Goal: Task Accomplishment & Management: Manage account settings

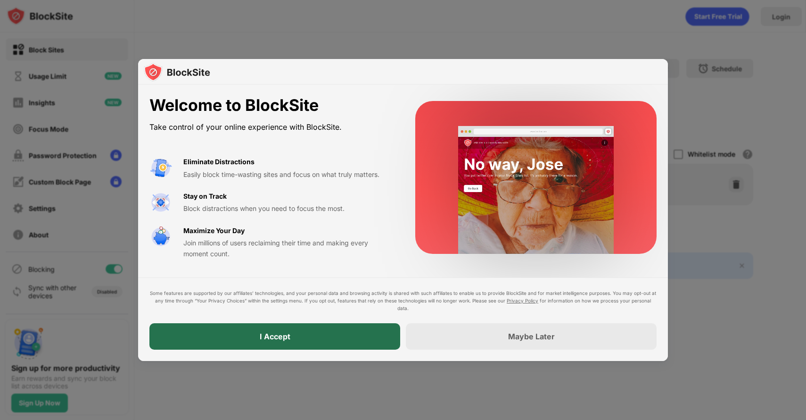
click at [306, 336] on div "I Accept" at bounding box center [274, 336] width 251 height 26
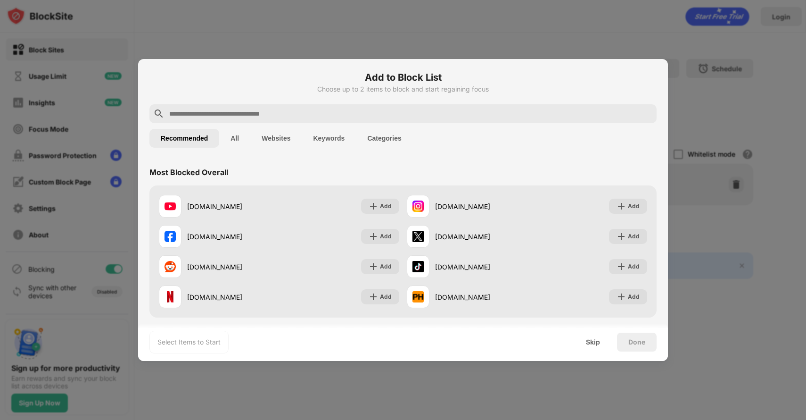
click at [284, 115] on input "text" at bounding box center [410, 113] width 485 height 11
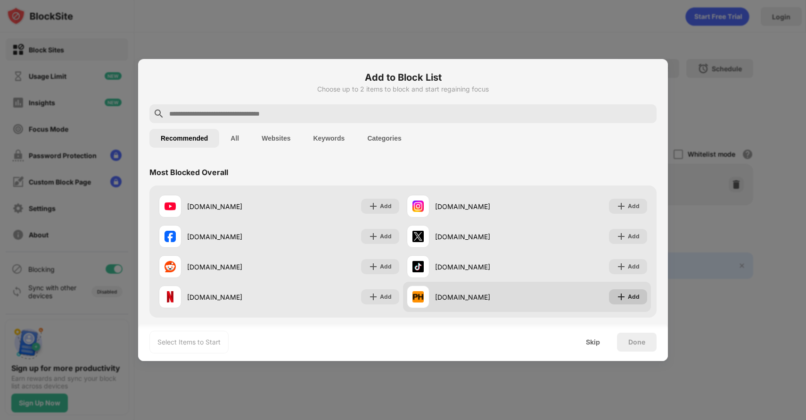
click at [628, 300] on div "Add" at bounding box center [634, 296] width 12 height 9
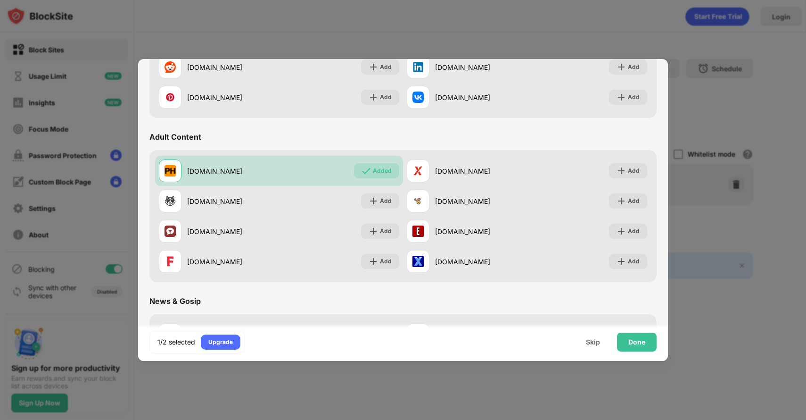
scroll to position [368, 0]
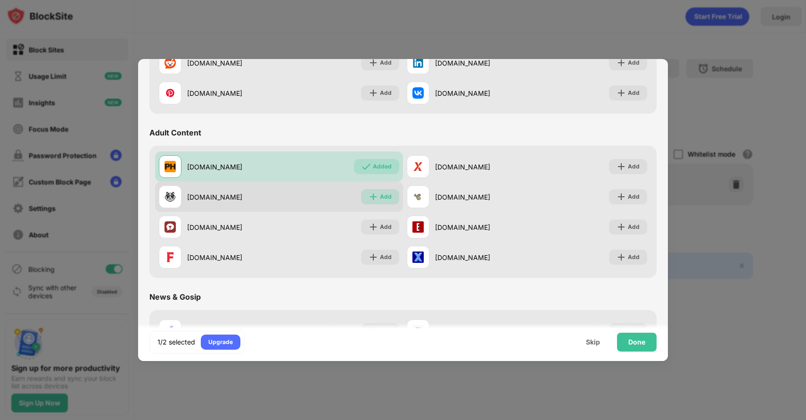
click at [380, 194] on div "Add" at bounding box center [386, 196] width 12 height 9
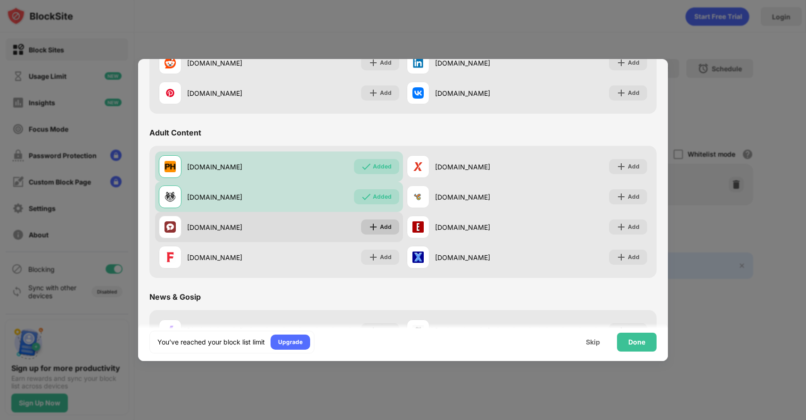
click at [374, 227] on img at bounding box center [373, 226] width 9 height 9
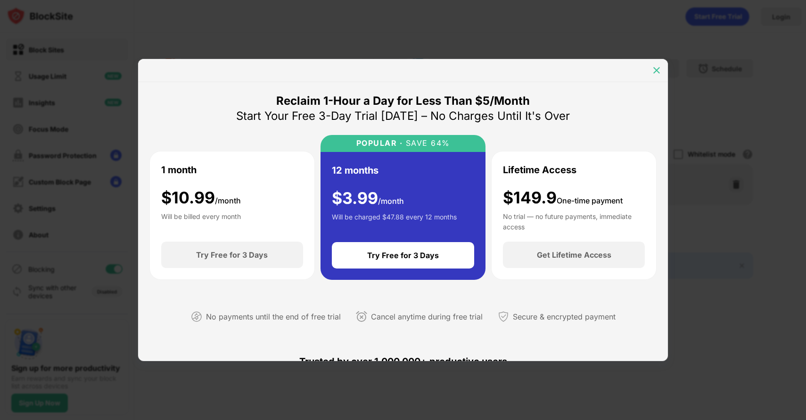
click at [659, 67] on img at bounding box center [656, 70] width 9 height 9
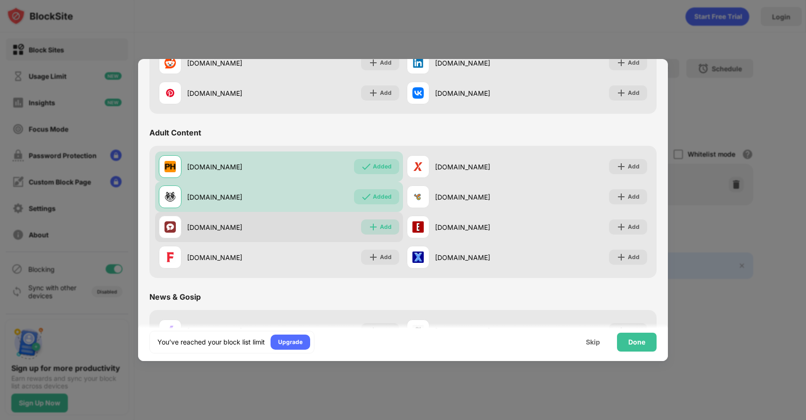
click at [380, 228] on div "Add" at bounding box center [386, 226] width 12 height 9
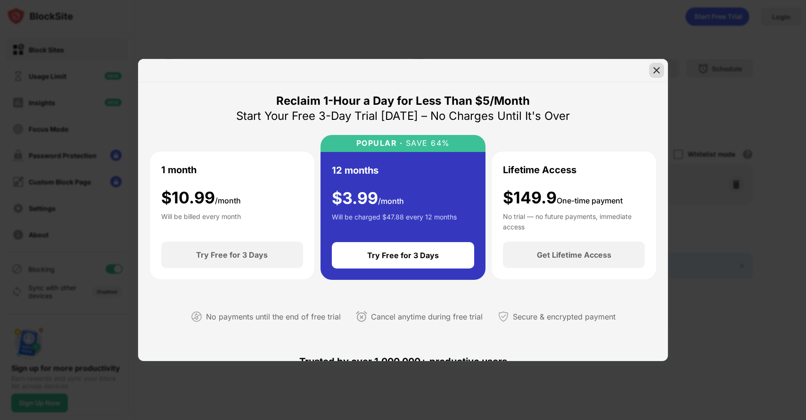
click at [660, 68] on img at bounding box center [656, 70] width 9 height 9
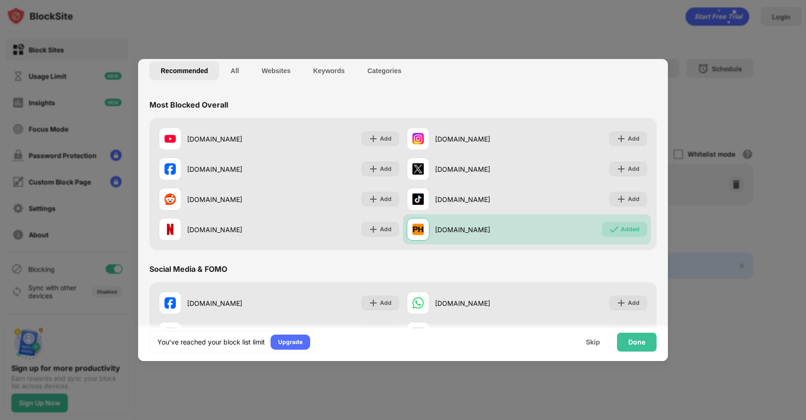
scroll to position [67, 0]
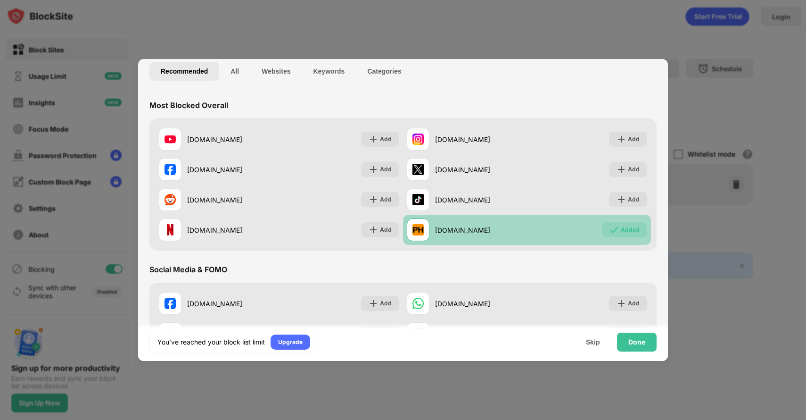
click at [621, 226] on div "Added" at bounding box center [630, 229] width 19 height 9
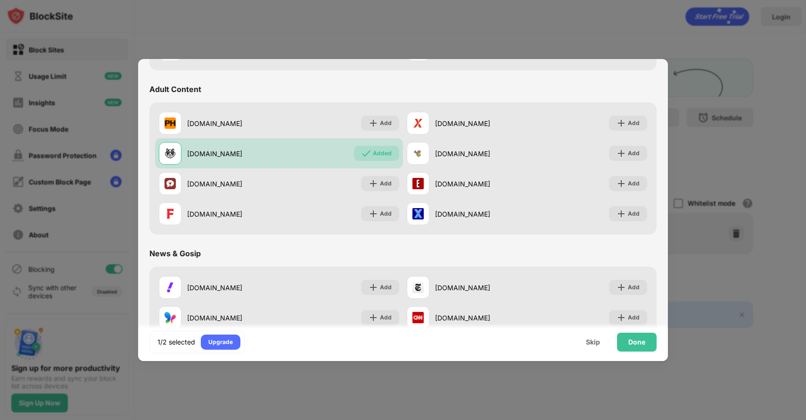
scroll to position [412, 0]
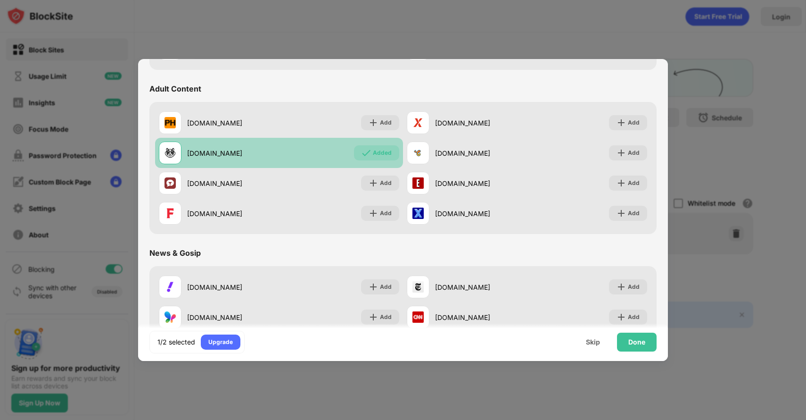
click at [375, 154] on div "Added" at bounding box center [382, 152] width 19 height 9
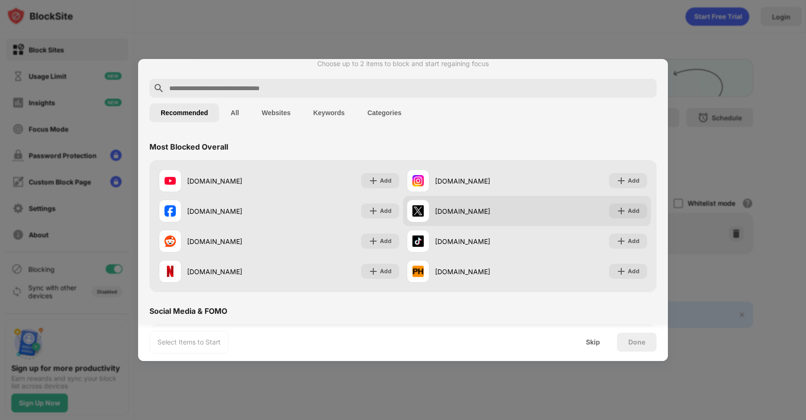
scroll to position [0, 0]
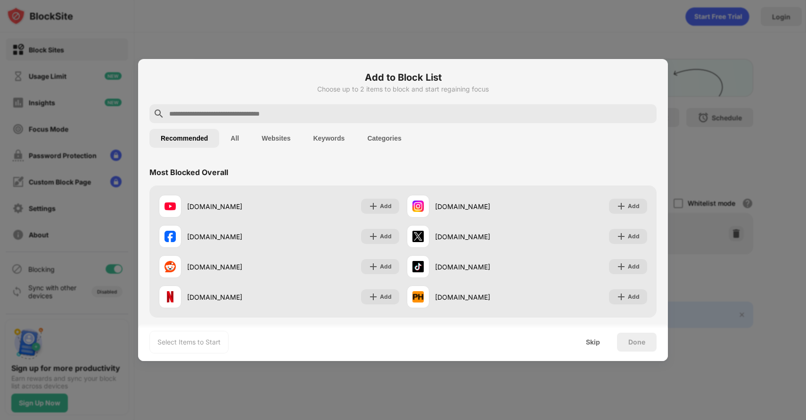
click at [310, 113] on input "text" at bounding box center [410, 113] width 485 height 11
click at [243, 137] on button "All" at bounding box center [234, 138] width 31 height 19
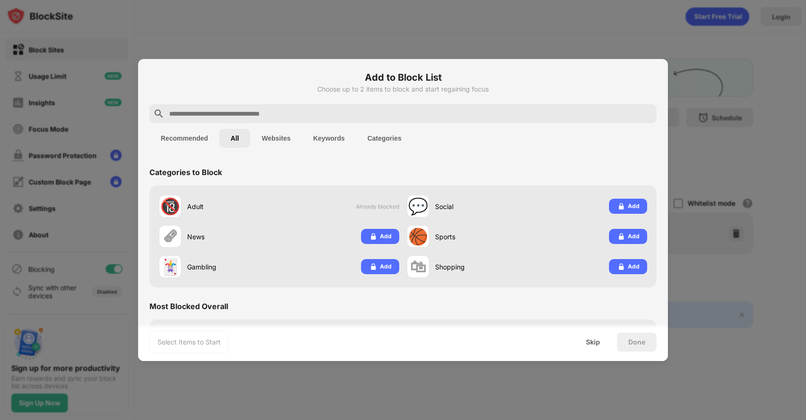
click at [285, 141] on button "Websites" at bounding box center [275, 138] width 51 height 19
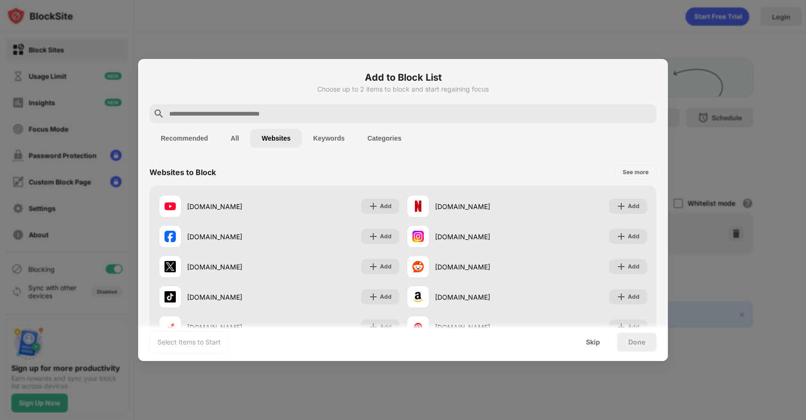
click at [248, 115] on input "text" at bounding box center [410, 113] width 485 height 11
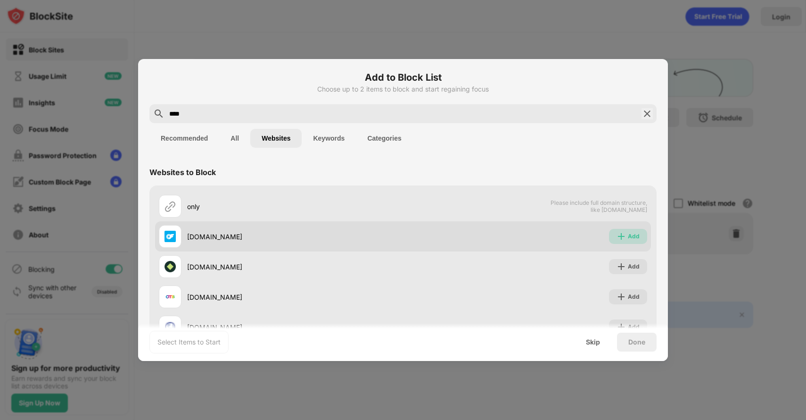
click at [620, 235] on div "Add" at bounding box center [628, 236] width 38 height 15
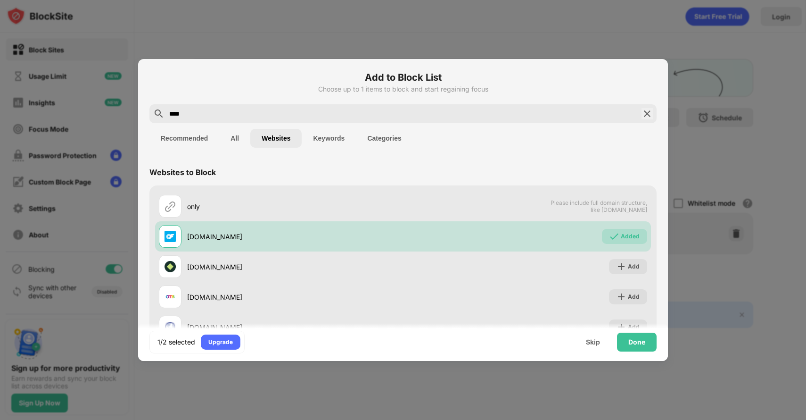
click at [232, 112] on input "****" at bounding box center [403, 113] width 470 height 11
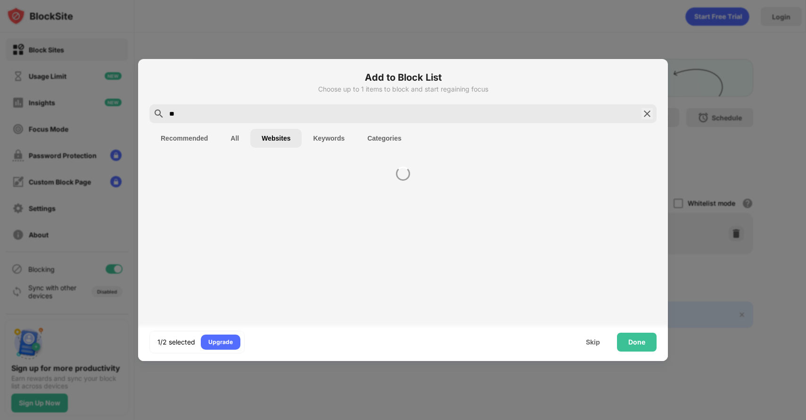
type input "*"
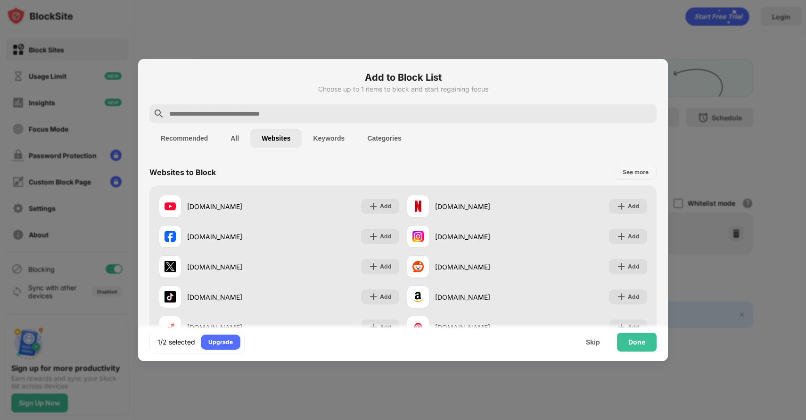
click at [180, 134] on button "Recommended" at bounding box center [184, 138] width 70 height 19
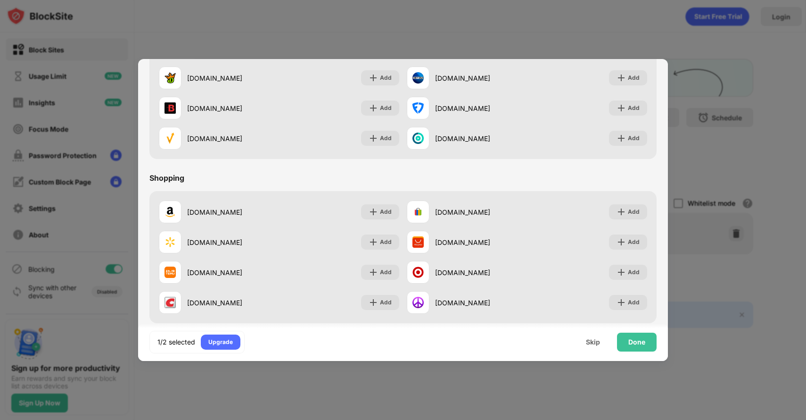
scroll to position [988, 0]
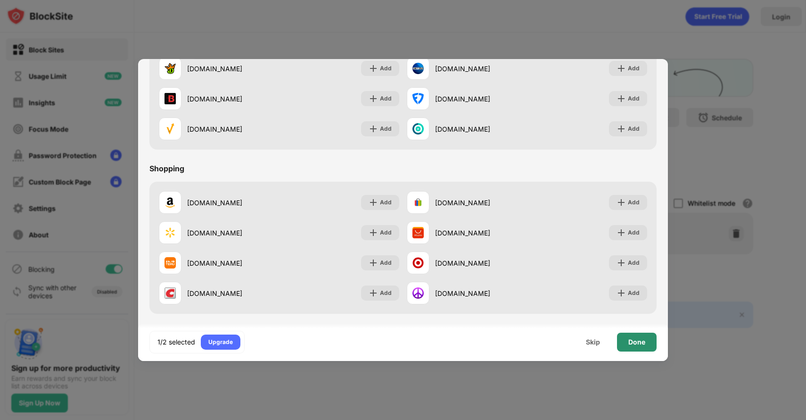
click at [637, 340] on div "Done" at bounding box center [637, 342] width 17 height 8
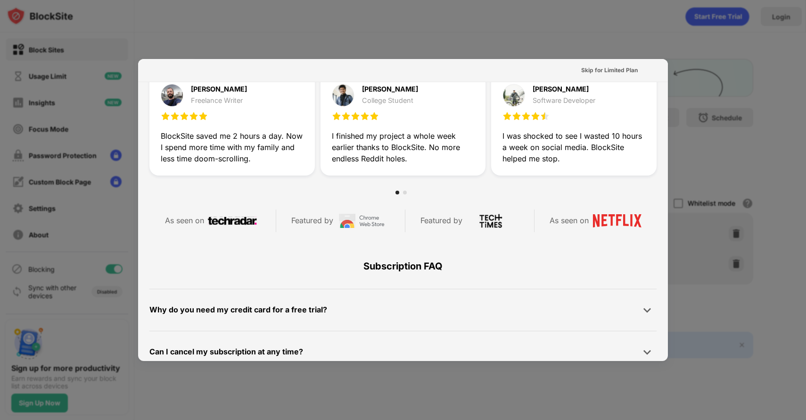
scroll to position [460, 0]
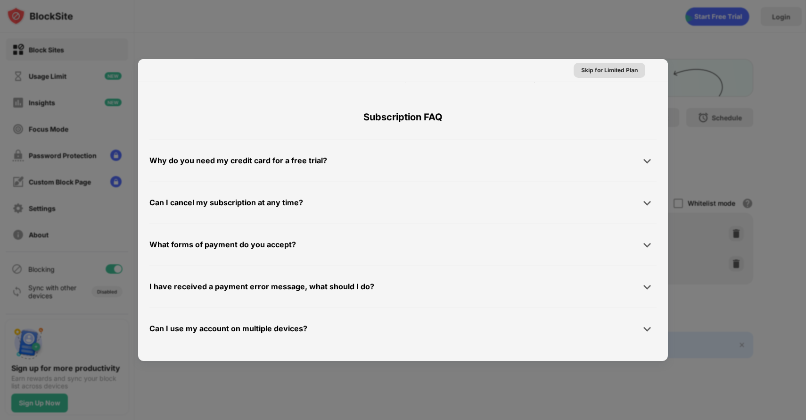
click at [603, 72] on div "Skip for Limited Plan" at bounding box center [609, 70] width 57 height 9
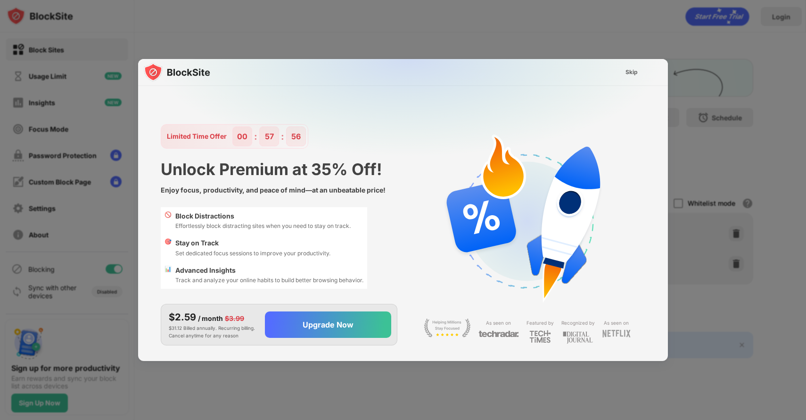
scroll to position [0, 0]
click at [632, 72] on div "Skip" at bounding box center [632, 71] width 12 height 9
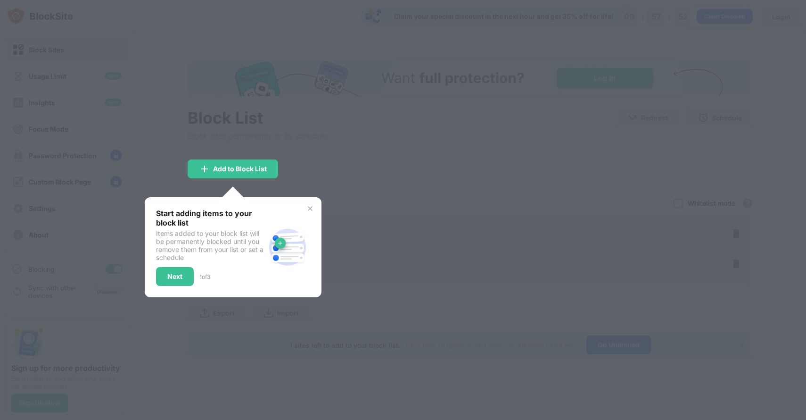
click at [311, 208] on img at bounding box center [311, 209] width 8 height 8
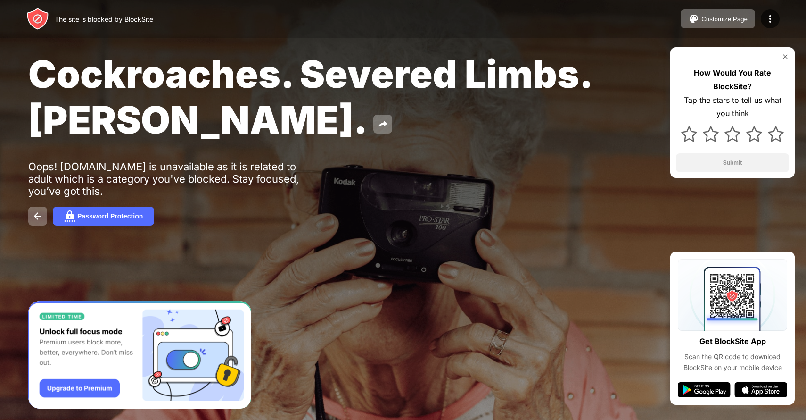
click at [787, 56] on img at bounding box center [786, 57] width 8 height 8
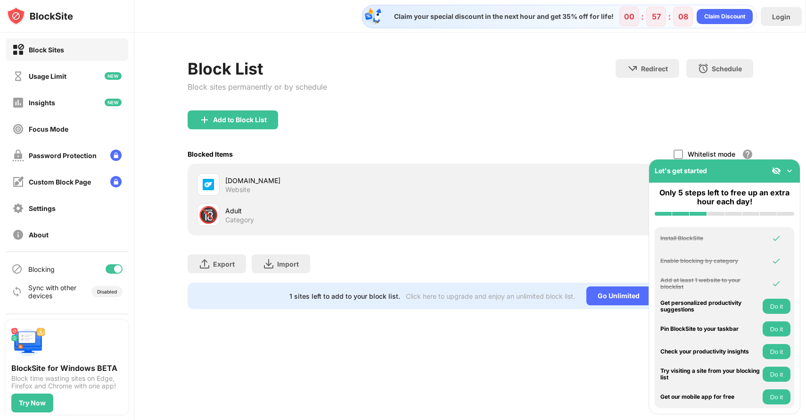
click at [788, 170] on img at bounding box center [789, 170] width 9 height 9
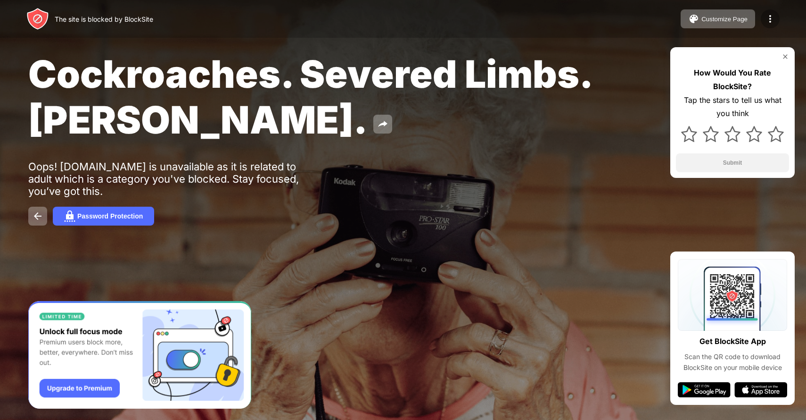
click at [775, 18] on img at bounding box center [770, 18] width 11 height 11
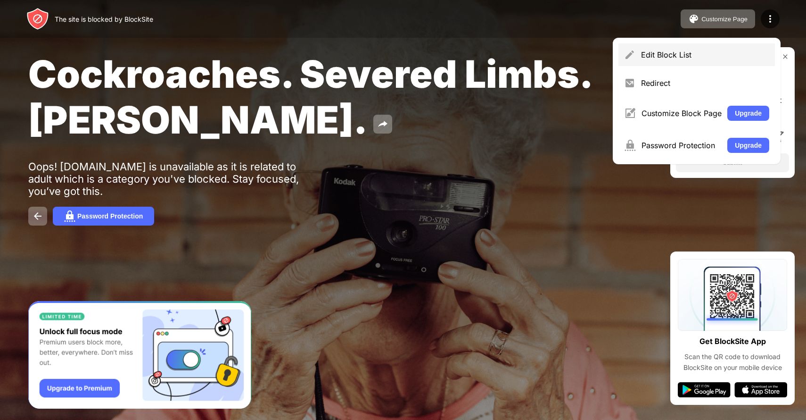
click at [677, 55] on div "Edit Block List" at bounding box center [705, 54] width 128 height 9
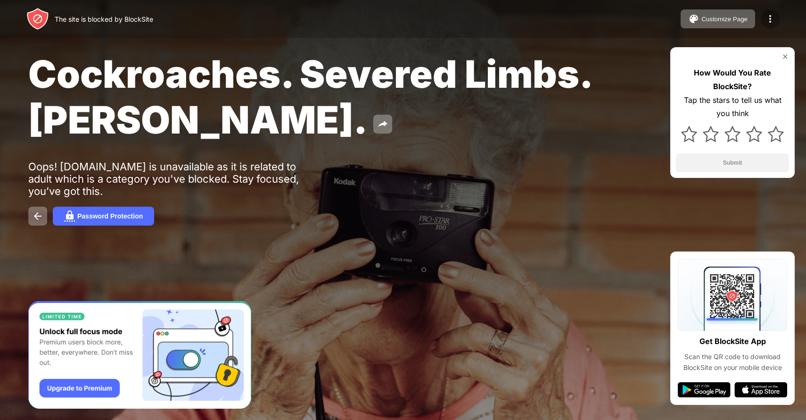
click at [769, 21] on img at bounding box center [770, 18] width 11 height 11
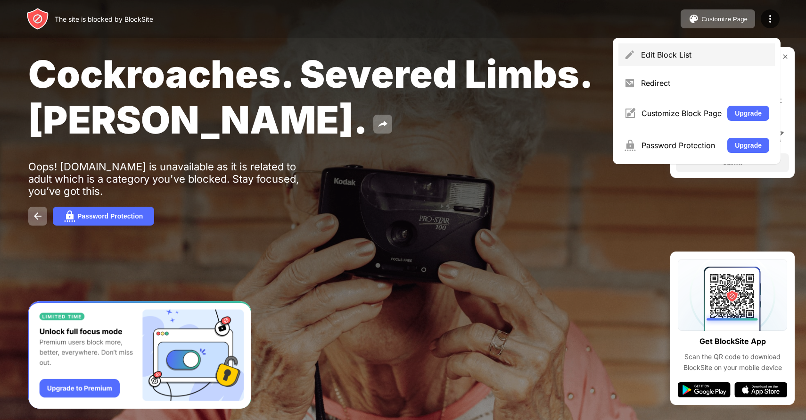
click at [677, 52] on div "Edit Block List" at bounding box center [705, 54] width 128 height 9
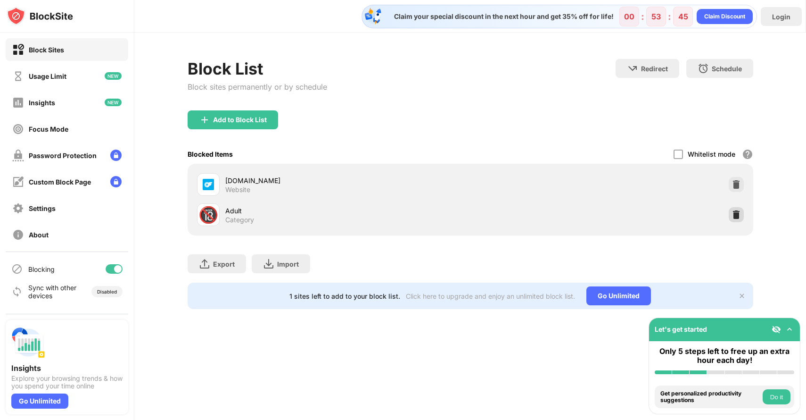
click at [736, 215] on img at bounding box center [736, 214] width 9 height 9
